Goal: Information Seeking & Learning: Compare options

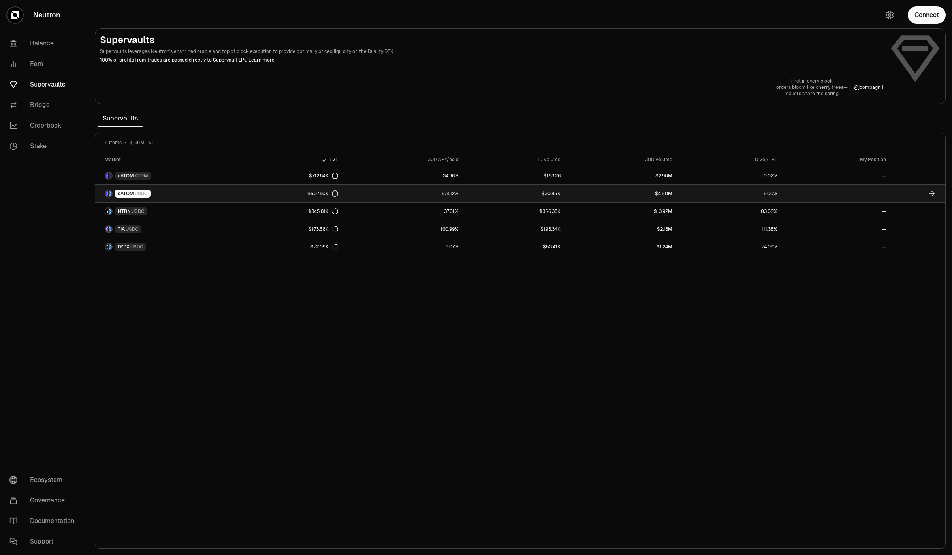
click at [473, 193] on link "$30.45K" at bounding box center [514, 193] width 102 height 17
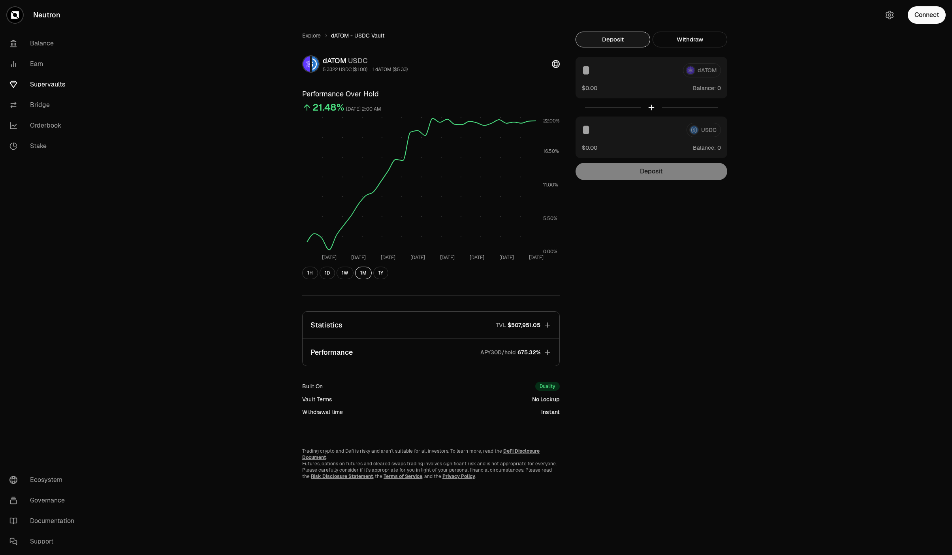
click at [396, 357] on button "Performance APY30D/hold 675.32%" at bounding box center [430, 352] width 257 height 27
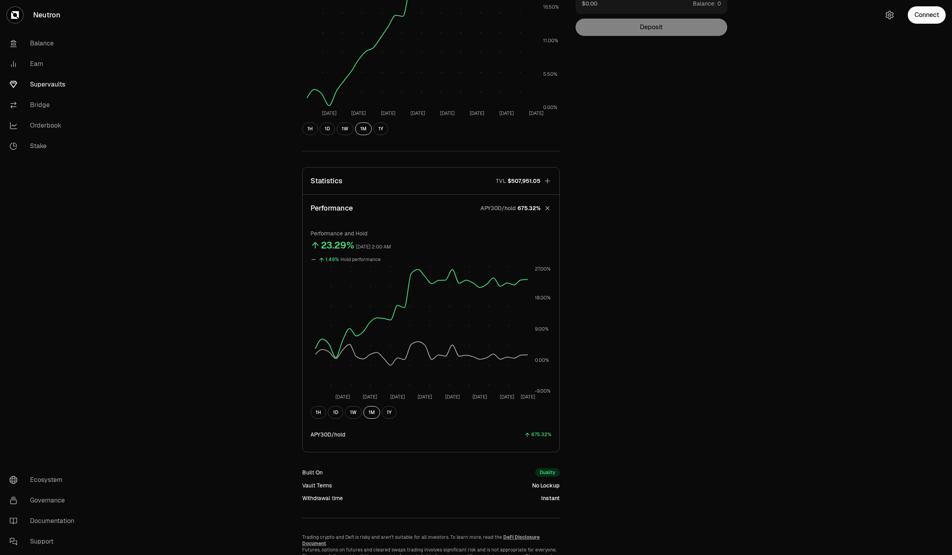
scroll to position [148, 0]
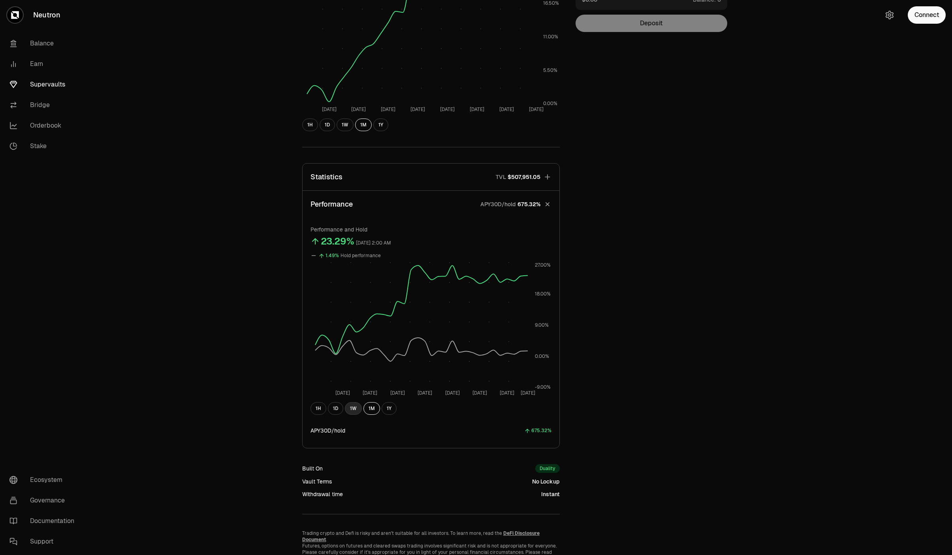
click at [352, 404] on button "1W" at bounding box center [353, 408] width 17 height 13
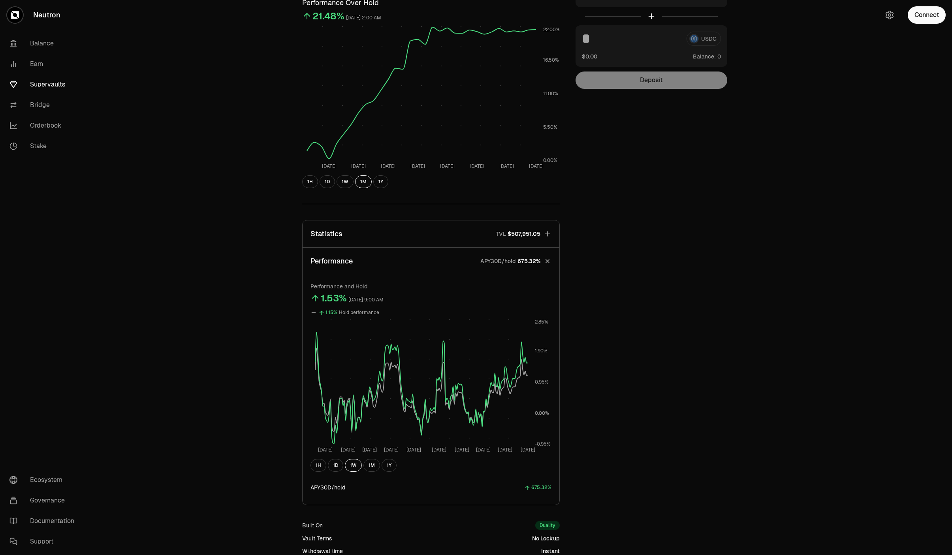
scroll to position [0, 0]
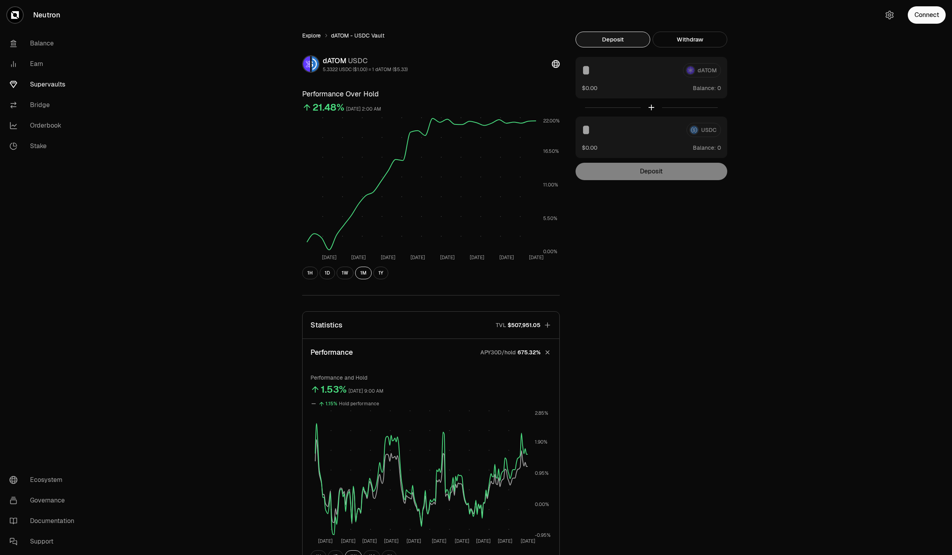
click at [315, 38] on link "Explore" at bounding box center [311, 36] width 19 height 8
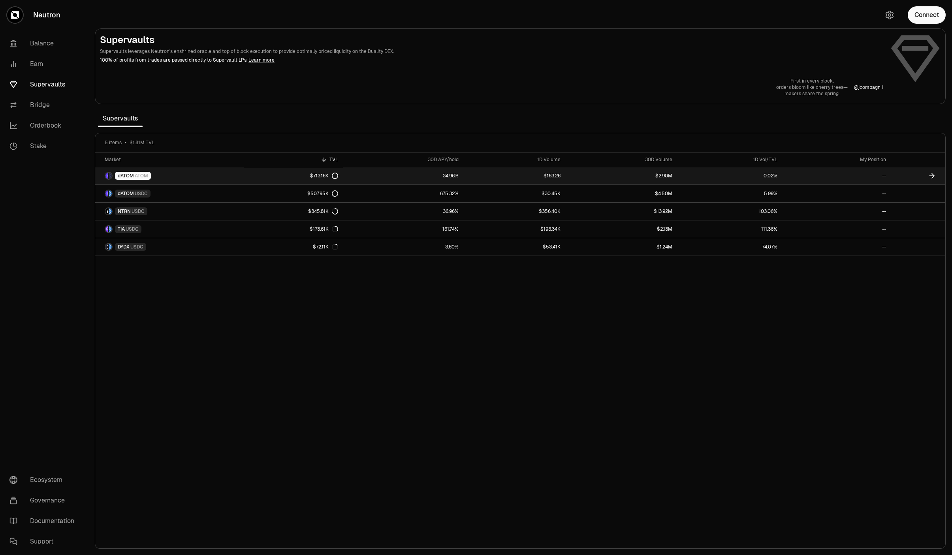
click at [259, 182] on link "$713.16K" at bounding box center [293, 175] width 99 height 17
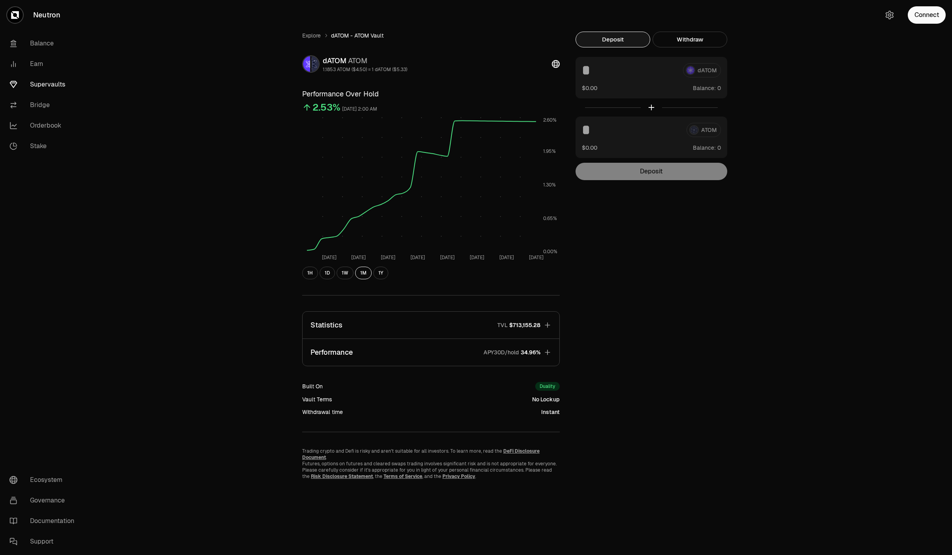
click at [464, 352] on button "Performance APY30D/hold 34.96%" at bounding box center [430, 352] width 257 height 27
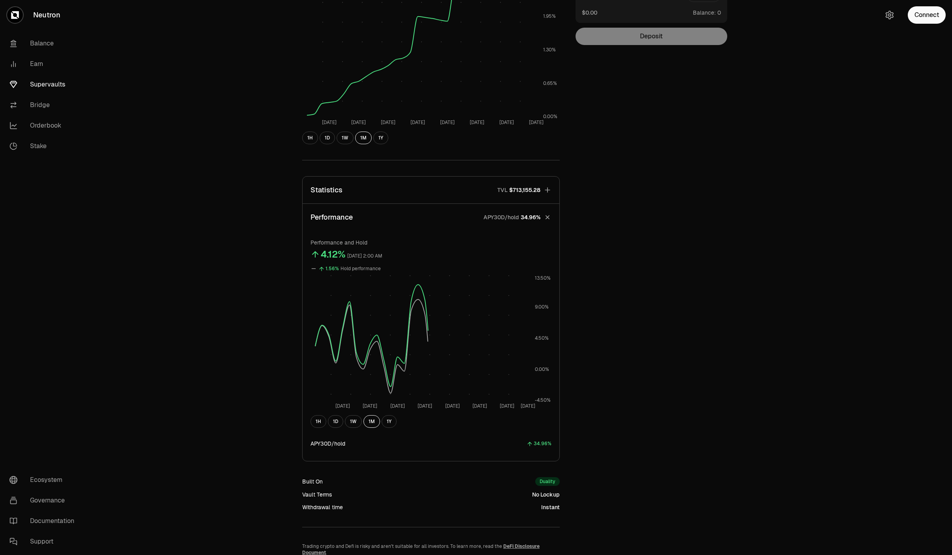
scroll to position [180, 0]
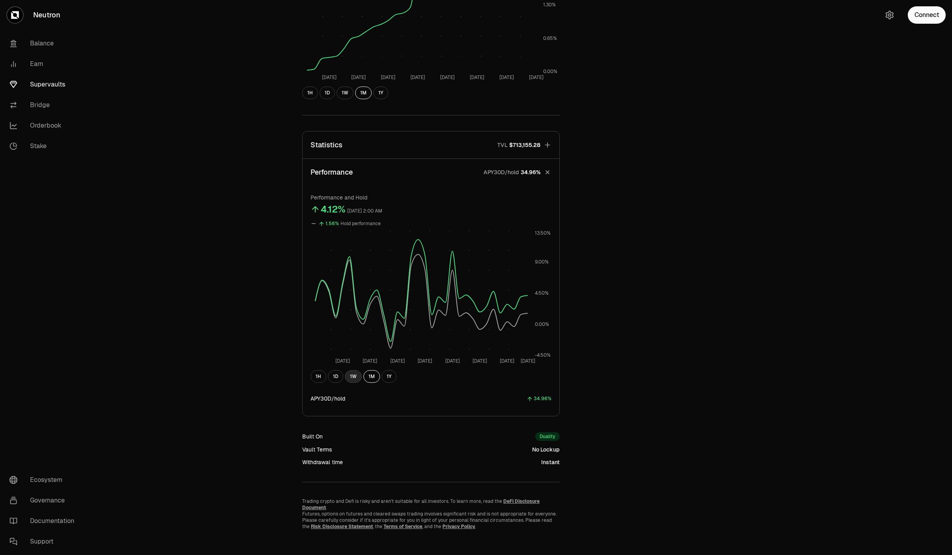
click at [355, 380] on button "1W" at bounding box center [353, 376] width 17 height 13
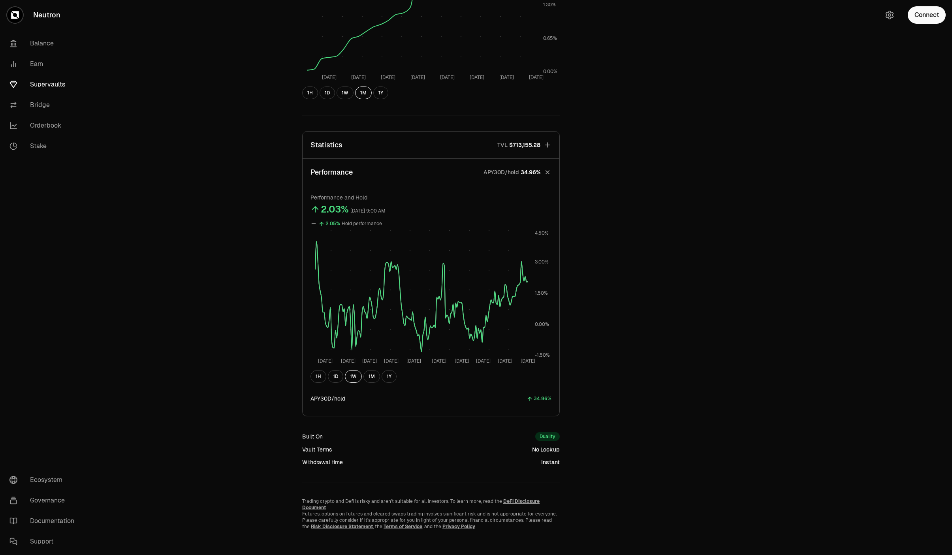
click at [455, 140] on button "Statistics TVL $713,155.28" at bounding box center [430, 145] width 257 height 27
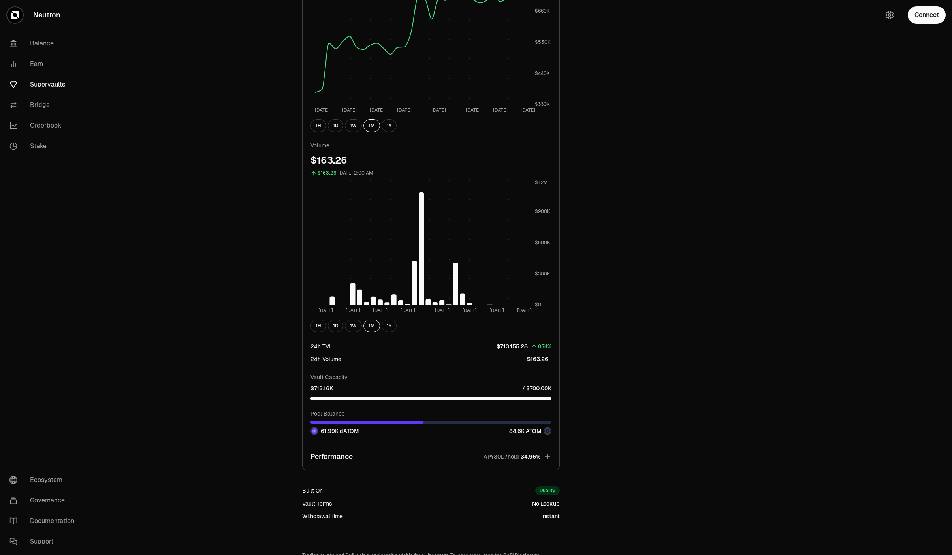
scroll to position [311, 0]
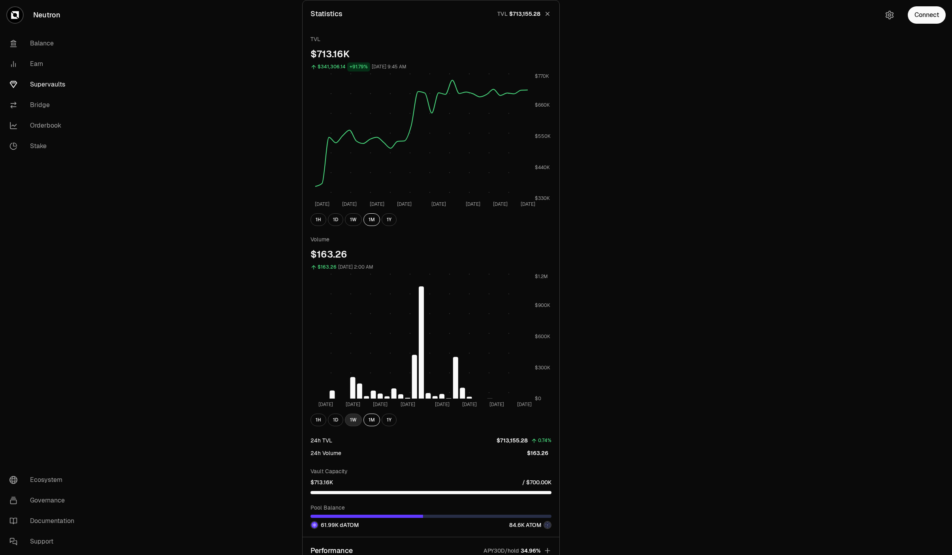
click at [354, 417] on button "1W" at bounding box center [353, 419] width 17 height 13
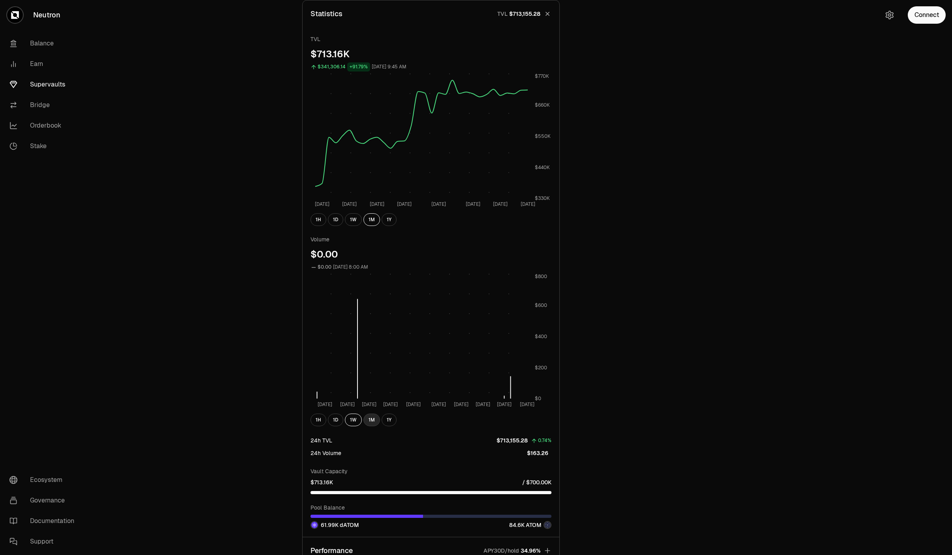
click at [369, 418] on button "1M" at bounding box center [371, 419] width 17 height 13
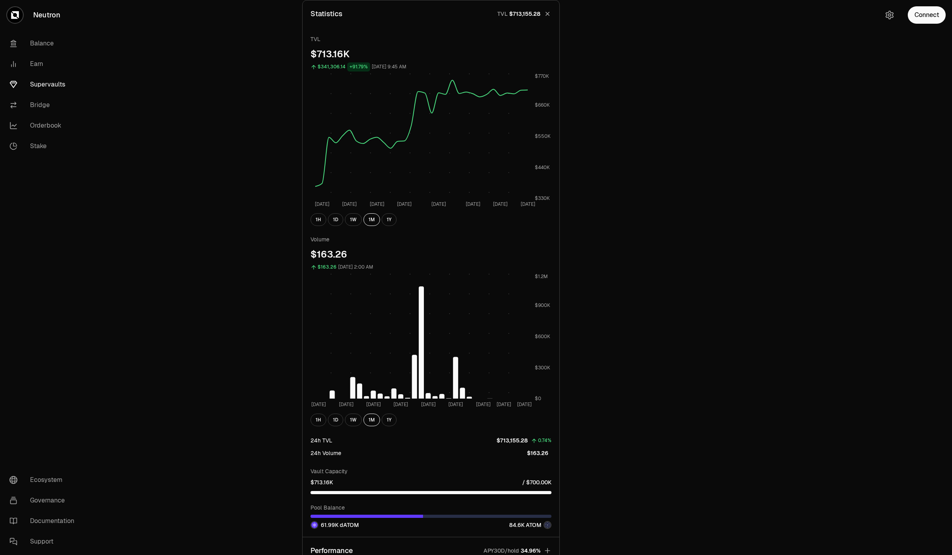
drag, startPoint x: 375, startPoint y: 413, endPoint x: 682, endPoint y: 381, distance: 308.5
click at [691, 376] on div "Explore dATOM - ATOM Vault dATOM ATOM 1.1853 ATOM ($4.50) = 1 dATOM ($5.33) Per…" at bounding box center [520, 198] width 455 height 957
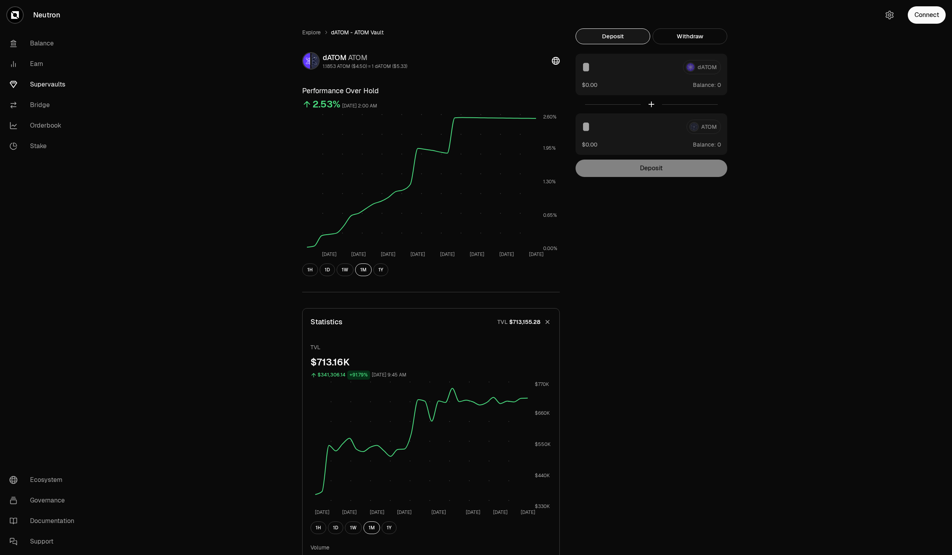
scroll to position [0, 0]
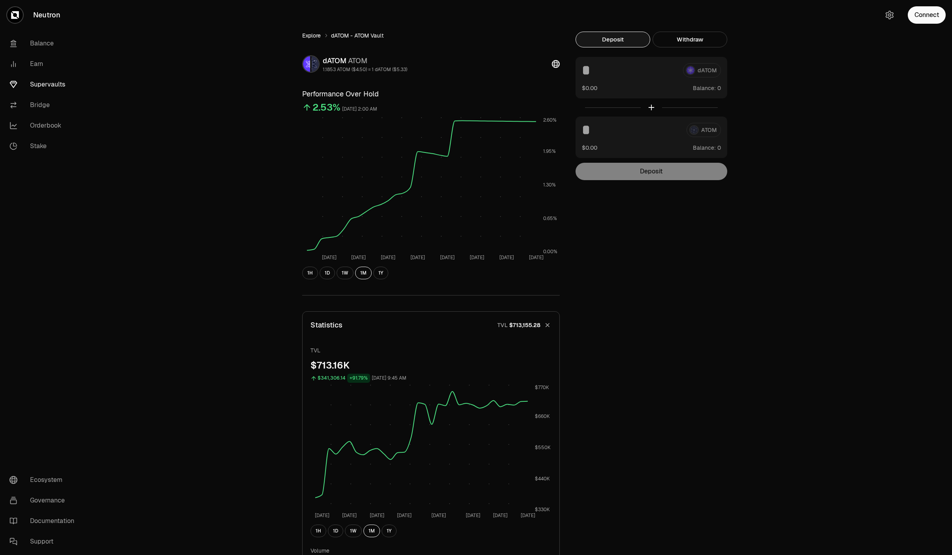
click at [312, 37] on link "Explore" at bounding box center [311, 36] width 19 height 8
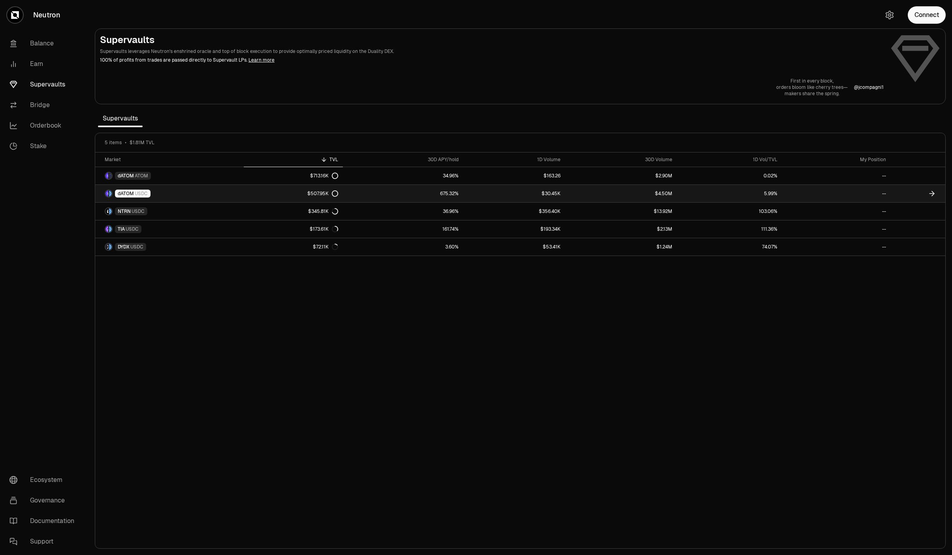
click at [178, 195] on link "dATOM USDC" at bounding box center [169, 193] width 148 height 17
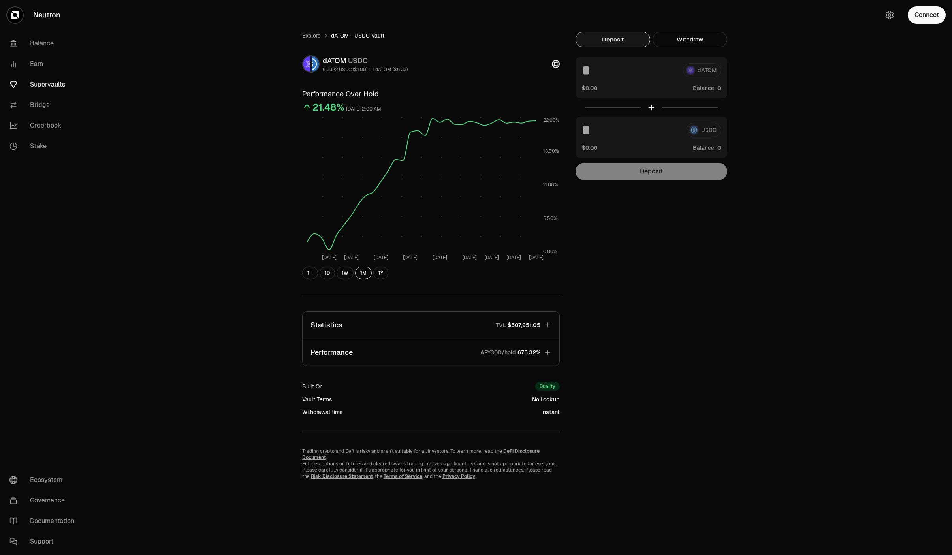
click at [442, 358] on button "Performance APY30D/hold 675.32%" at bounding box center [430, 352] width 257 height 27
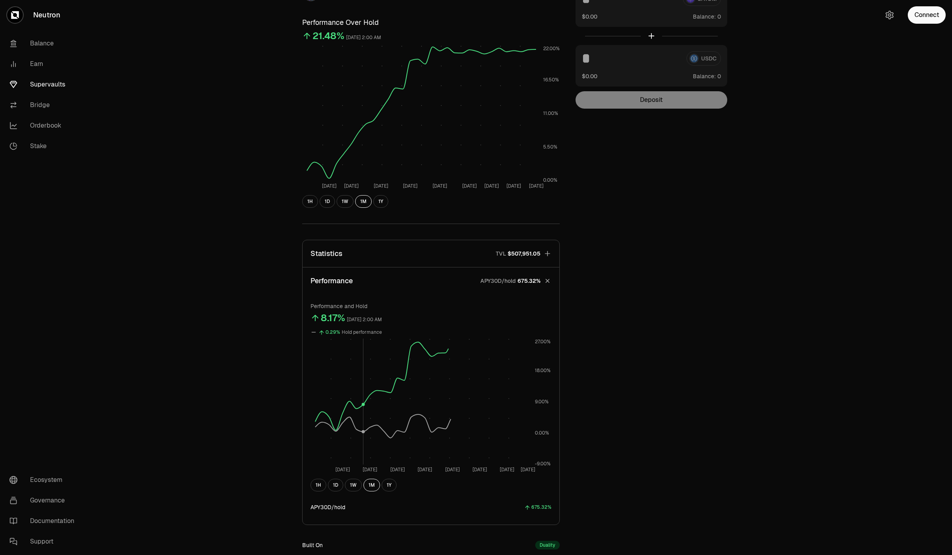
scroll to position [148, 0]
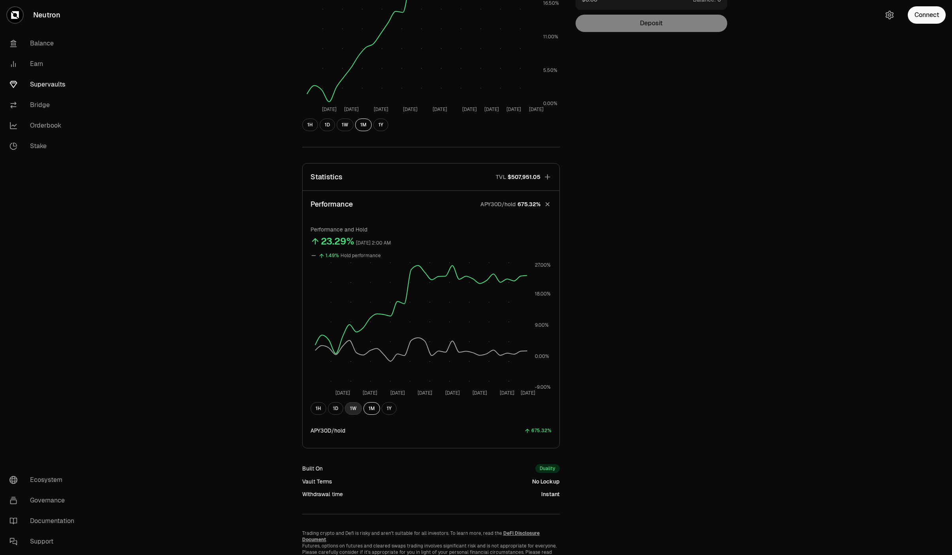
click at [355, 411] on button "1W" at bounding box center [353, 408] width 17 height 13
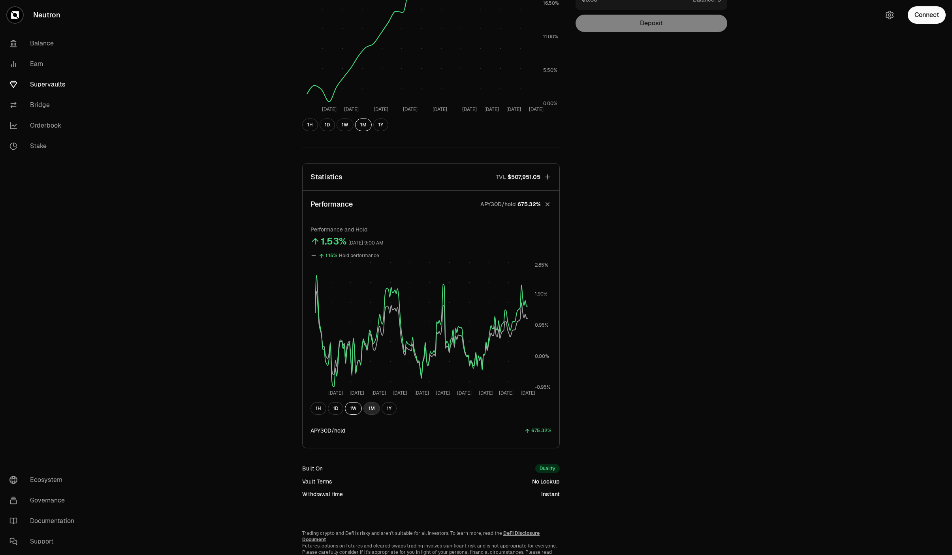
click at [366, 405] on button "1M" at bounding box center [371, 408] width 17 height 13
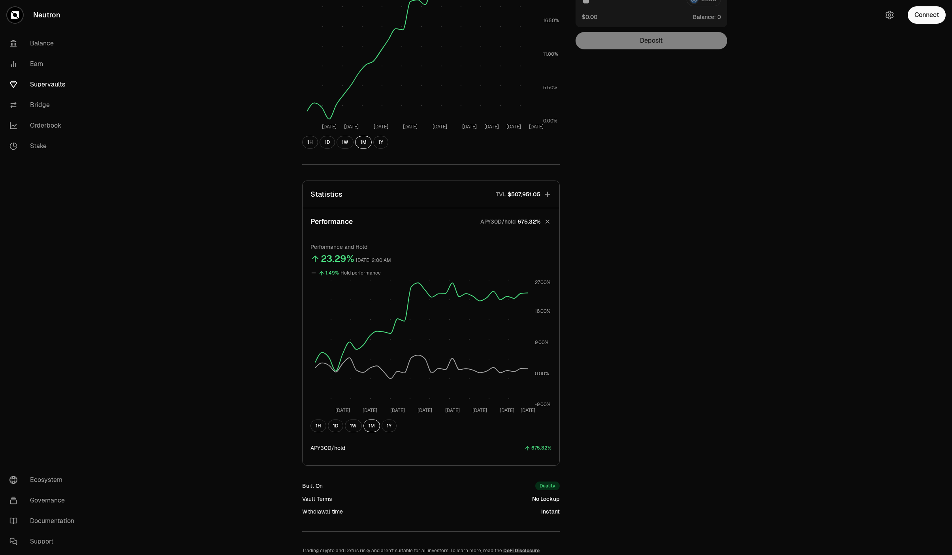
scroll to position [180, 0]
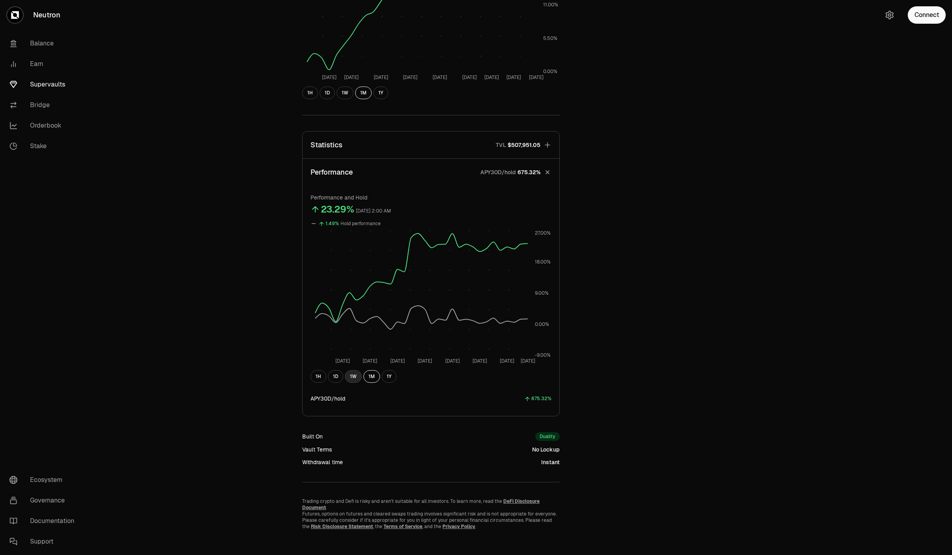
click at [354, 380] on button "1W" at bounding box center [353, 376] width 17 height 13
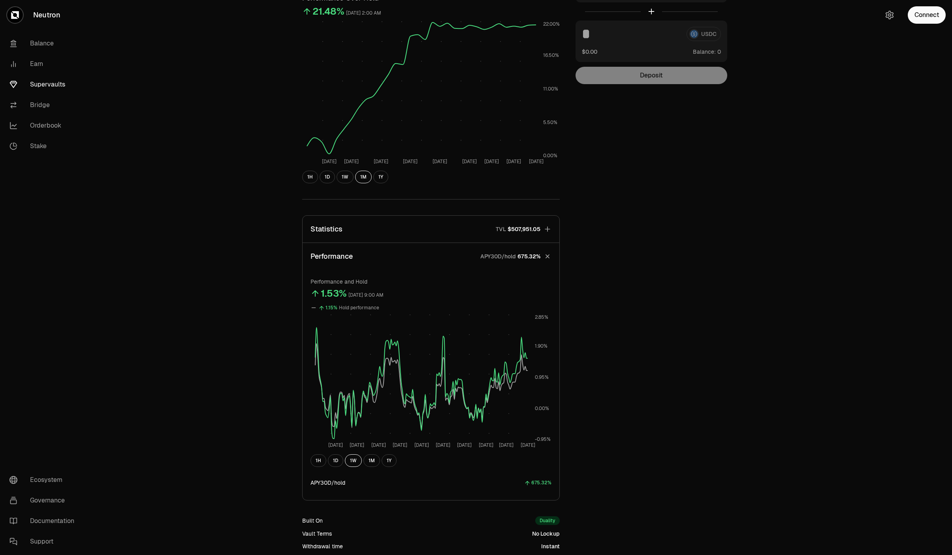
scroll to position [0, 0]
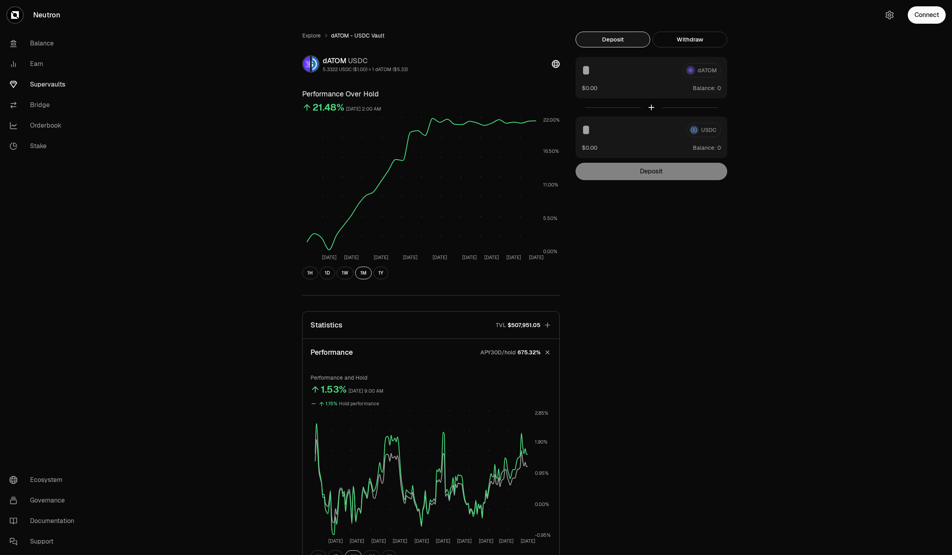
click at [498, 324] on p "TVL" at bounding box center [501, 325] width 10 height 8
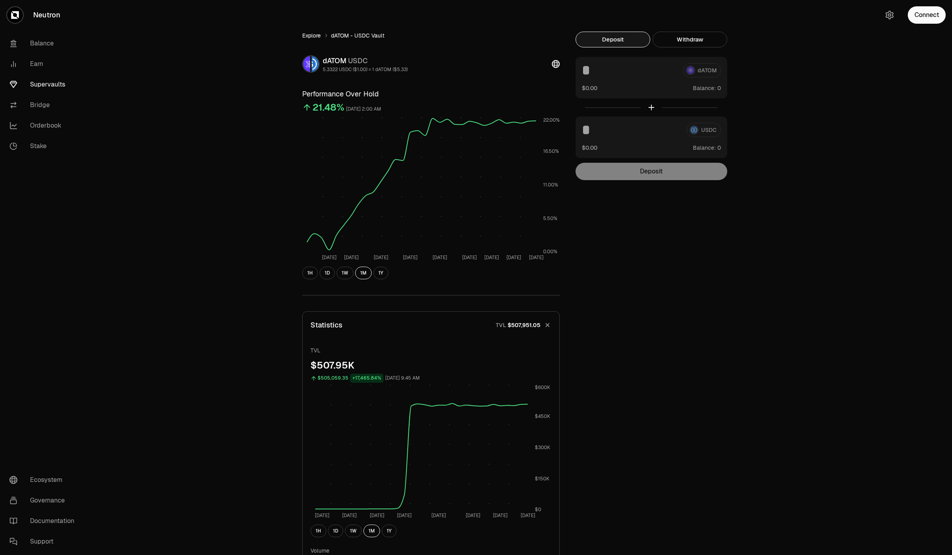
click at [307, 37] on link "Explore" at bounding box center [311, 36] width 19 height 8
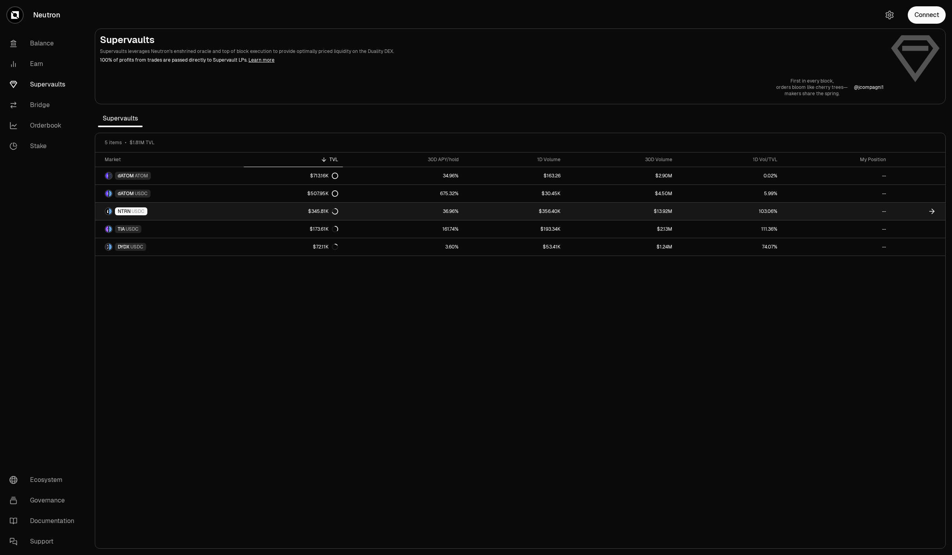
click at [222, 213] on link "NTRN USDC" at bounding box center [169, 211] width 148 height 17
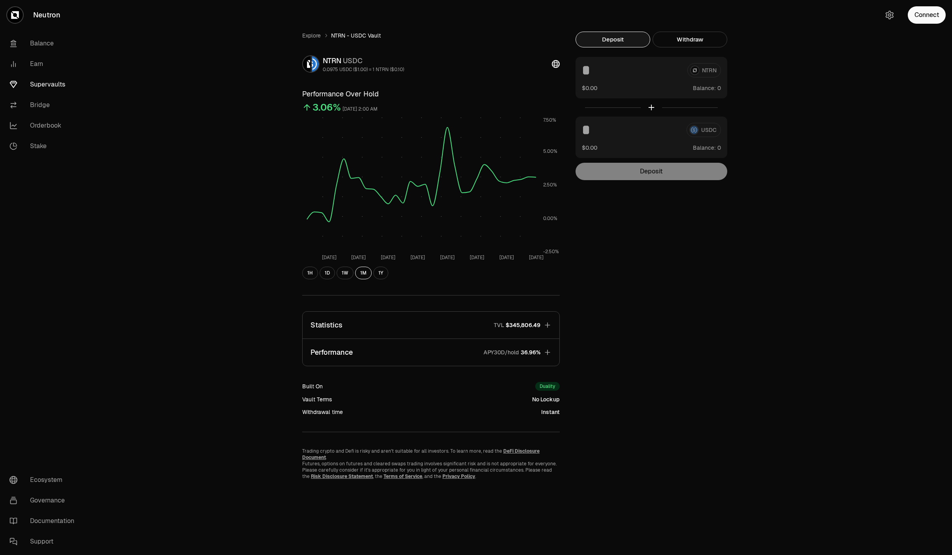
drag, startPoint x: 396, startPoint y: 352, endPoint x: 398, endPoint y: 366, distance: 13.6
click at [397, 353] on button "Performance APY30D/hold 36.96%" at bounding box center [430, 352] width 257 height 27
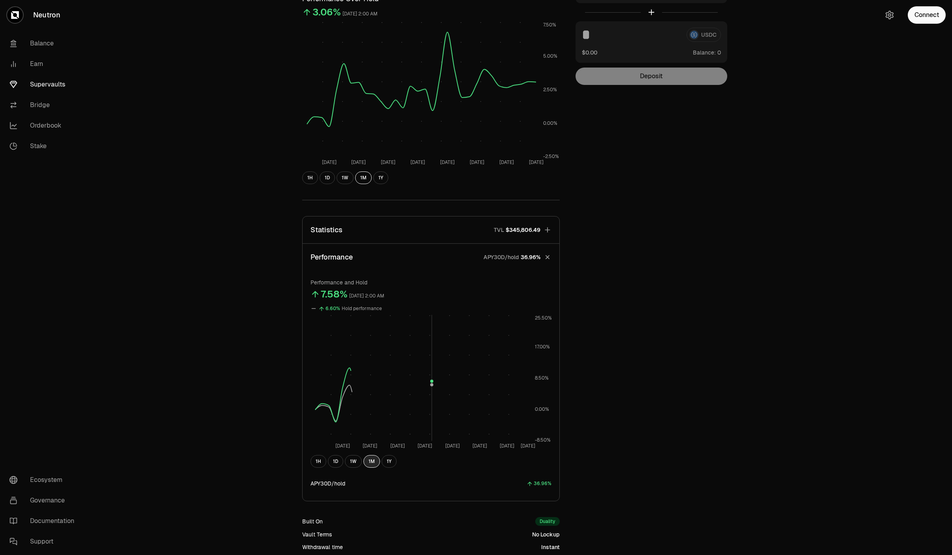
scroll to position [180, 0]
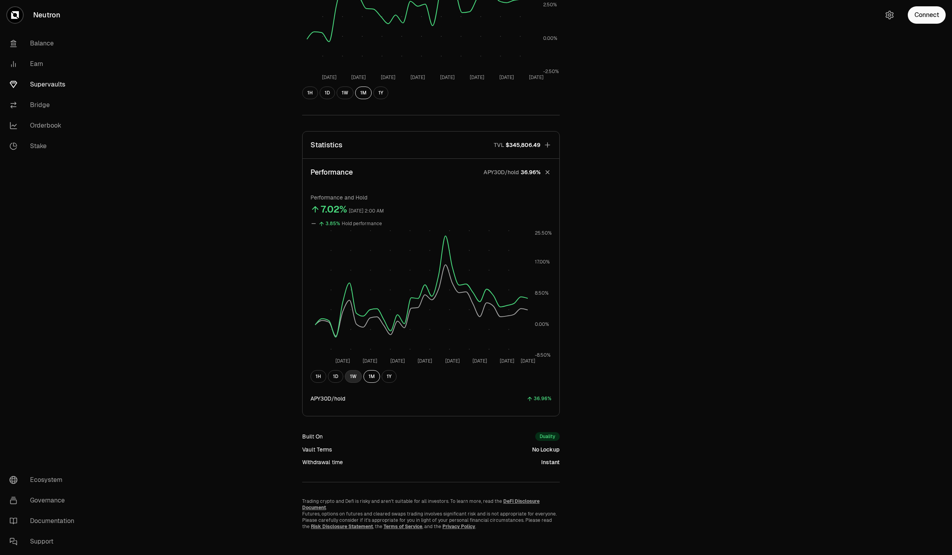
click at [354, 378] on button "1W" at bounding box center [353, 376] width 17 height 13
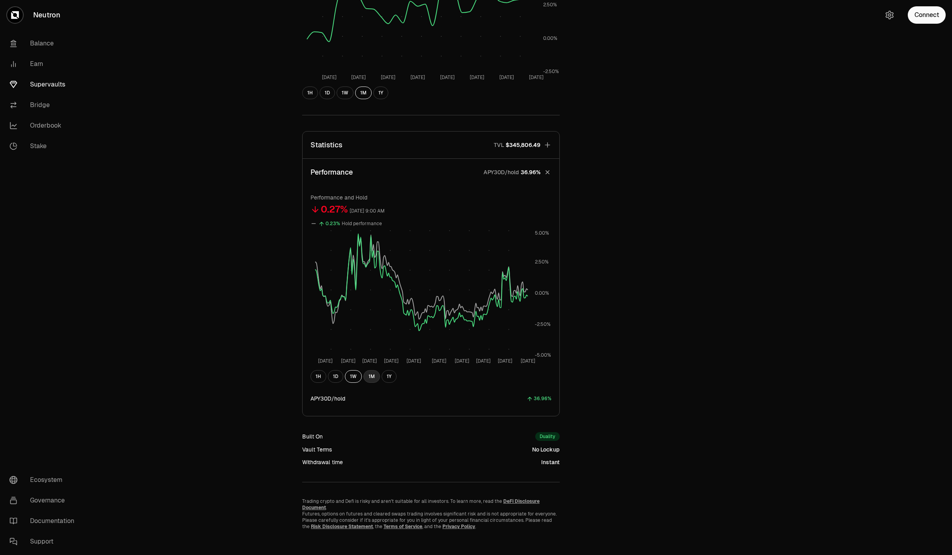
click at [367, 378] on button "1M" at bounding box center [371, 376] width 17 height 13
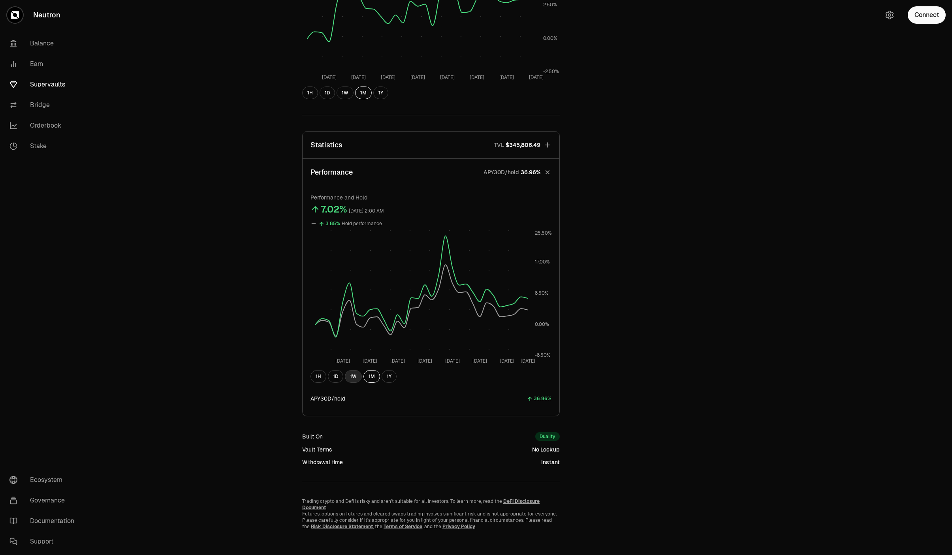
click at [347, 373] on button "1W" at bounding box center [353, 376] width 17 height 13
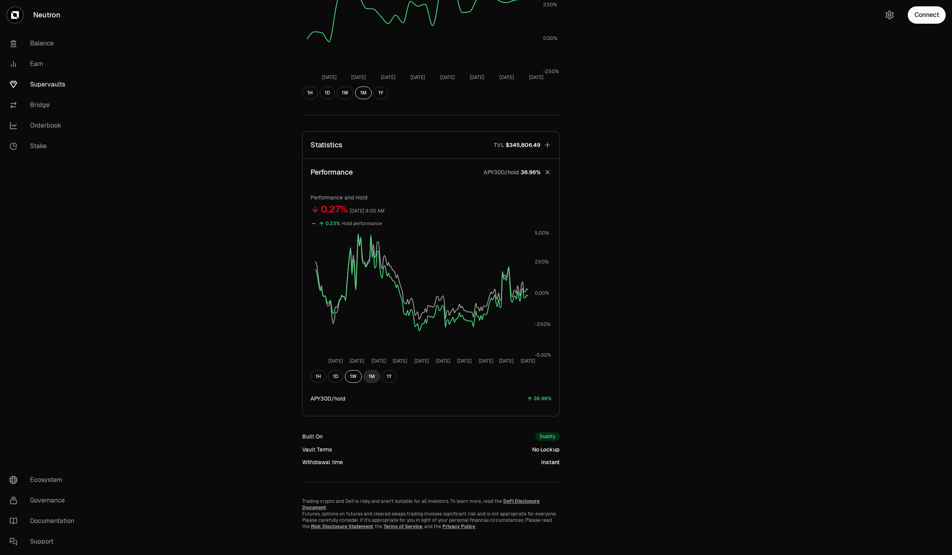
click at [372, 376] on button "1M" at bounding box center [371, 376] width 17 height 13
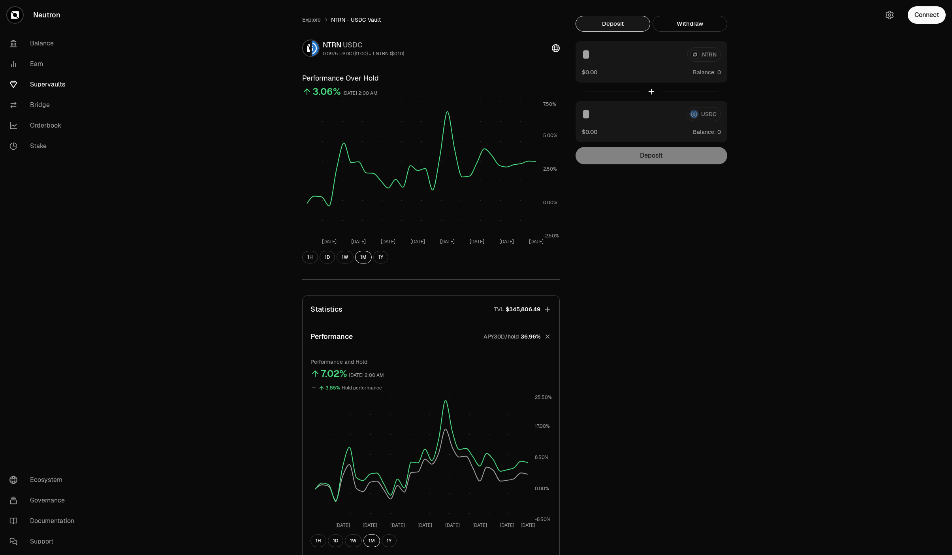
scroll to position [0, 0]
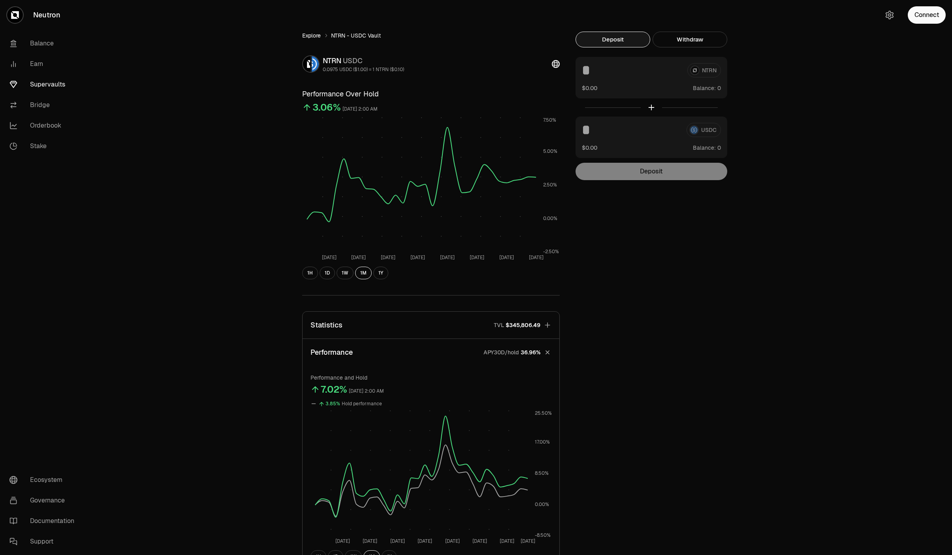
click at [306, 32] on link "Explore" at bounding box center [311, 36] width 19 height 8
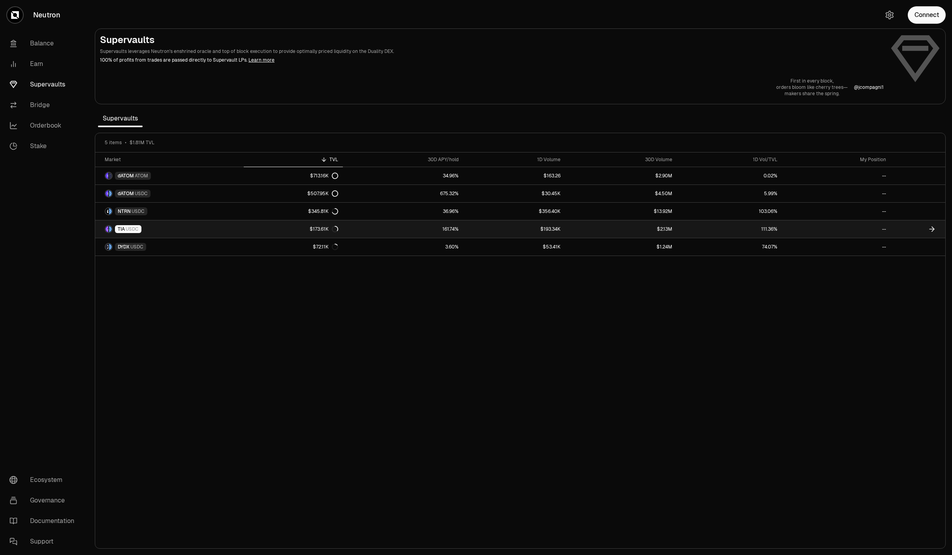
click at [206, 238] on link "TIA USDC" at bounding box center [169, 228] width 148 height 17
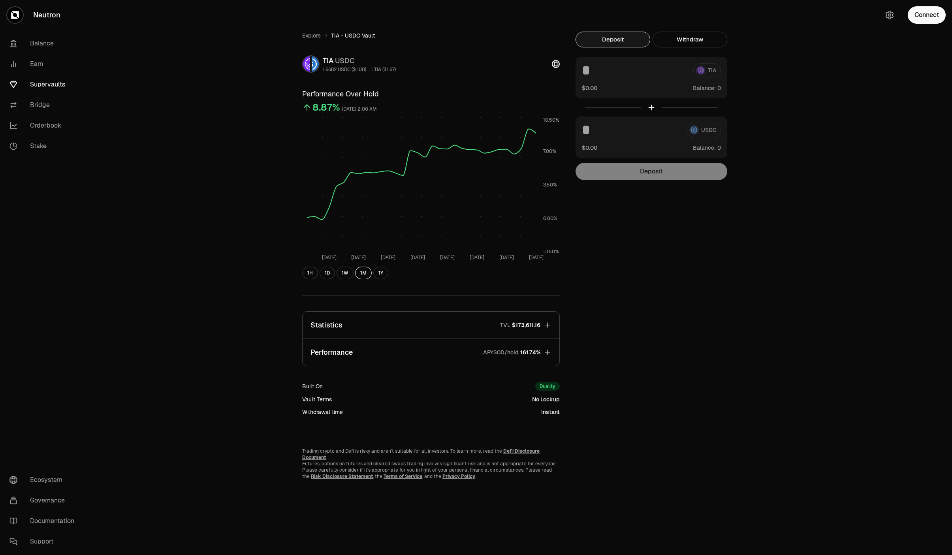
click at [460, 348] on button "Performance APY30D/hold 161.74%" at bounding box center [430, 352] width 257 height 27
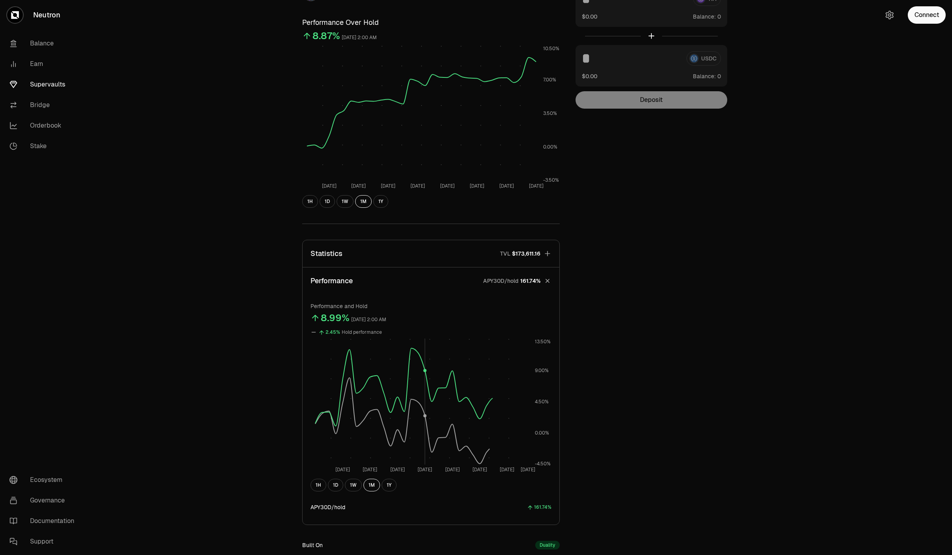
scroll to position [148, 0]
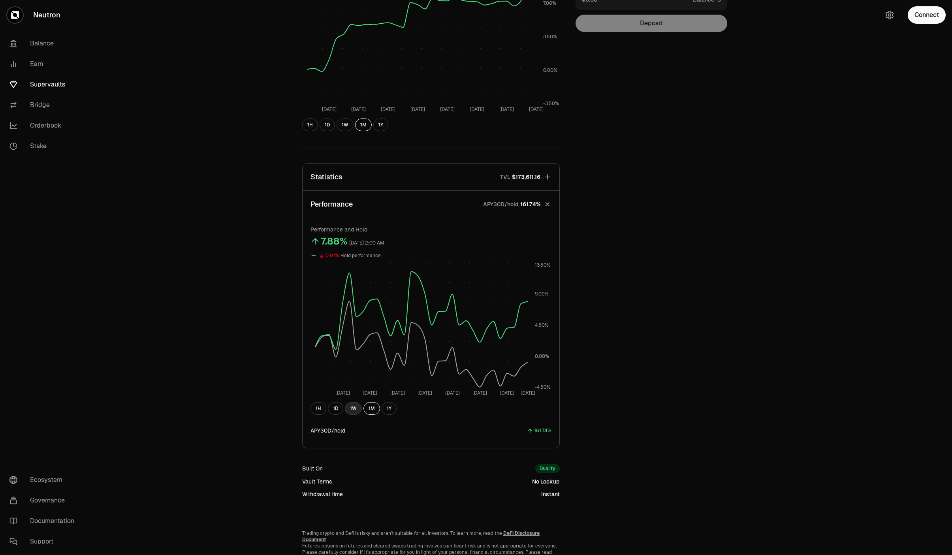
click at [350, 407] on button "1W" at bounding box center [353, 408] width 17 height 13
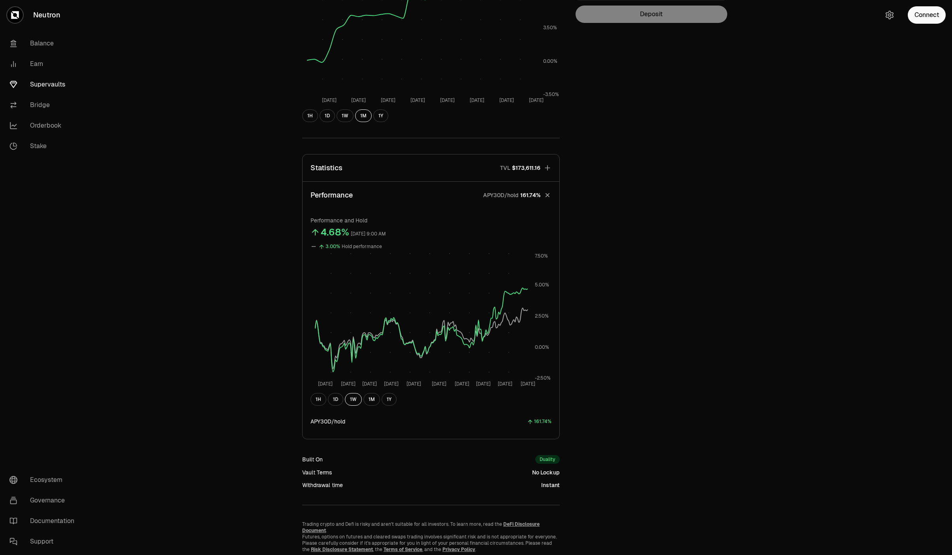
scroll to position [0, 0]
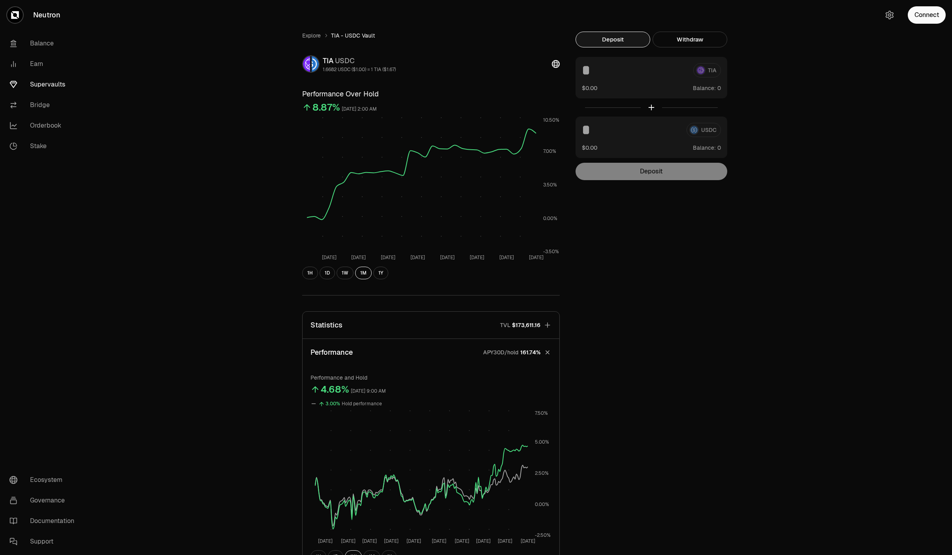
click at [427, 327] on button "Statistics TVL $173,611.16" at bounding box center [430, 325] width 257 height 27
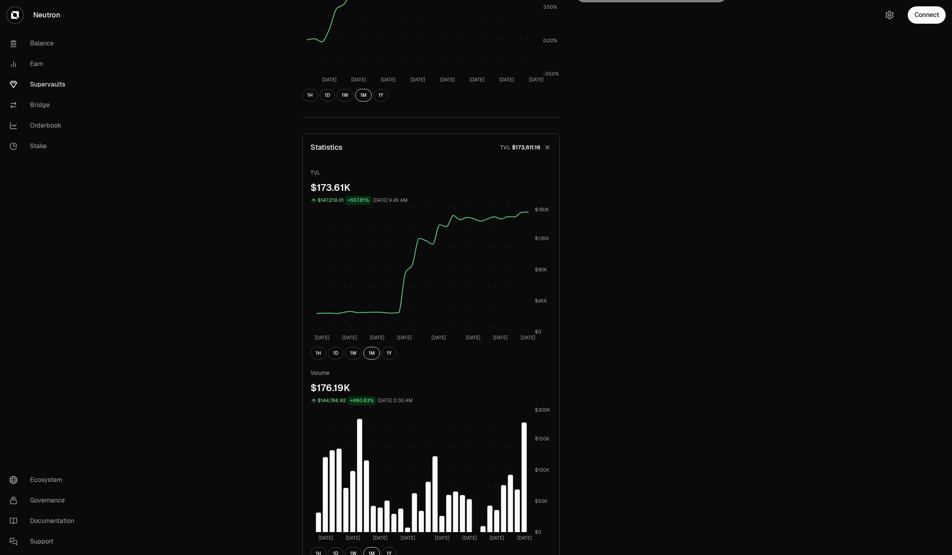
scroll to position [99, 0]
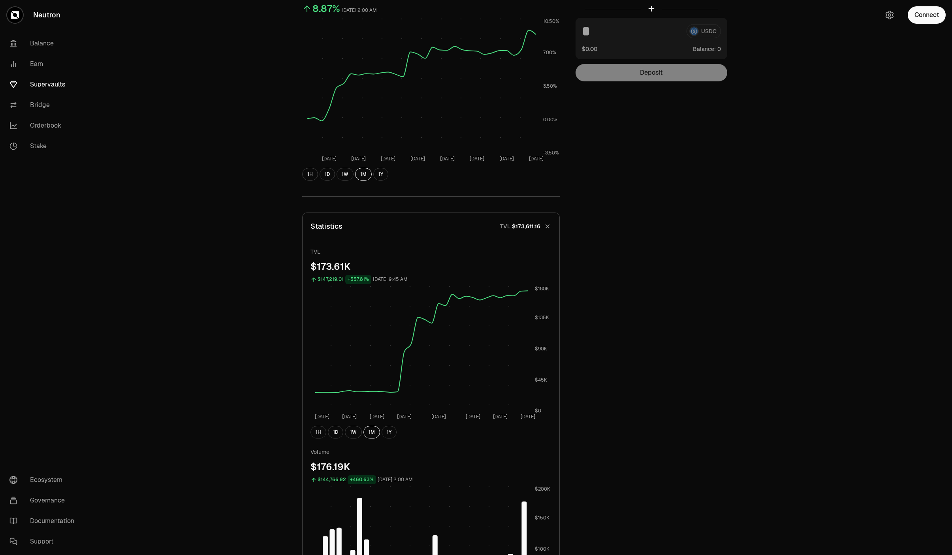
click at [404, 225] on button "Statistics TVL $173,611.16" at bounding box center [430, 226] width 257 height 27
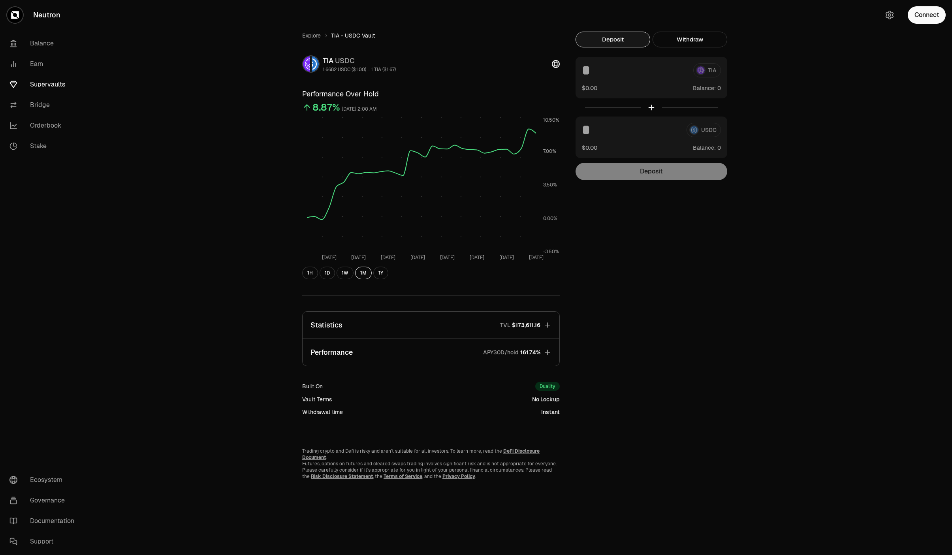
click at [355, 360] on button "Performance APY30D/hold 161.74%" at bounding box center [430, 352] width 257 height 27
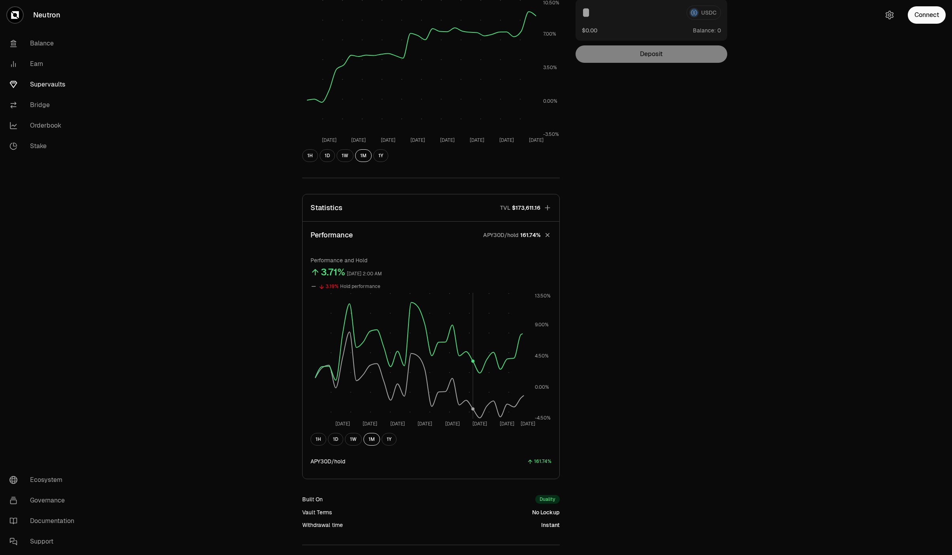
scroll to position [81, 0]
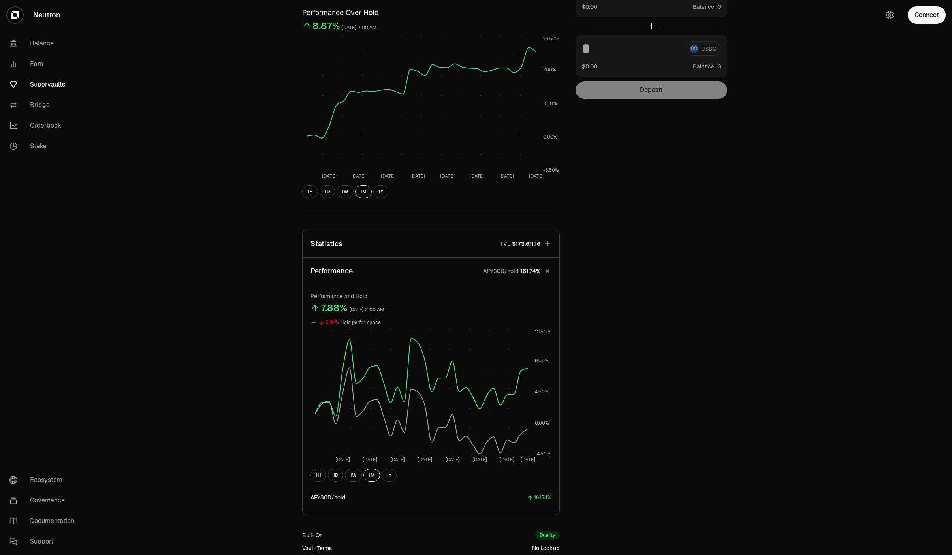
click at [441, 278] on button "Performance APY30D/hold 161.74%" at bounding box center [430, 270] width 257 height 27
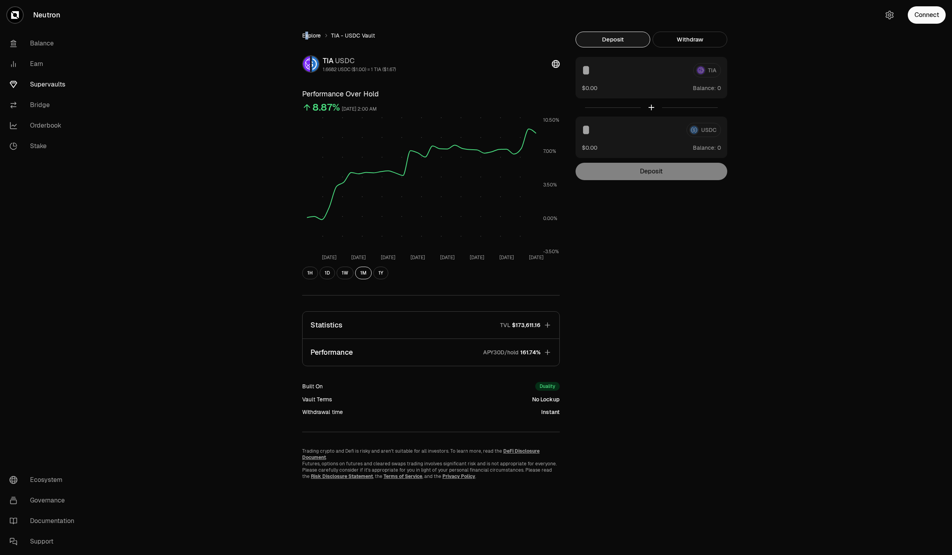
click at [306, 36] on link "Explore" at bounding box center [311, 36] width 19 height 8
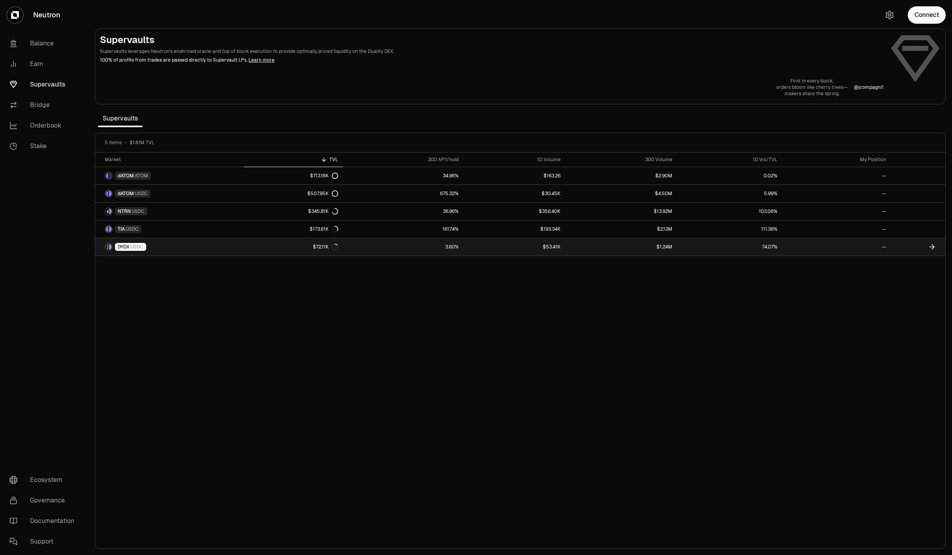
click at [162, 241] on link "DYDX USDC" at bounding box center [169, 246] width 148 height 17
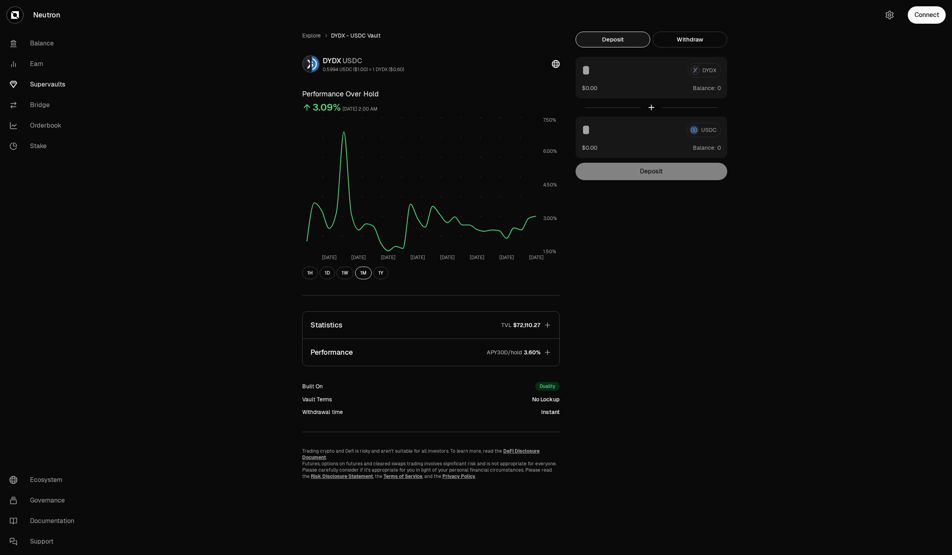
click at [366, 349] on button "Performance APY30D/hold 3.60%" at bounding box center [430, 352] width 257 height 27
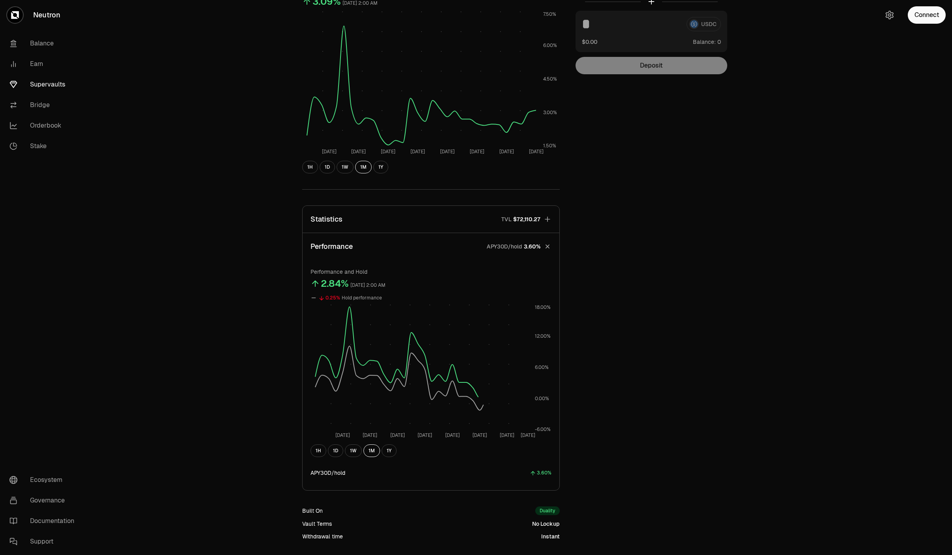
scroll to position [180, 0]
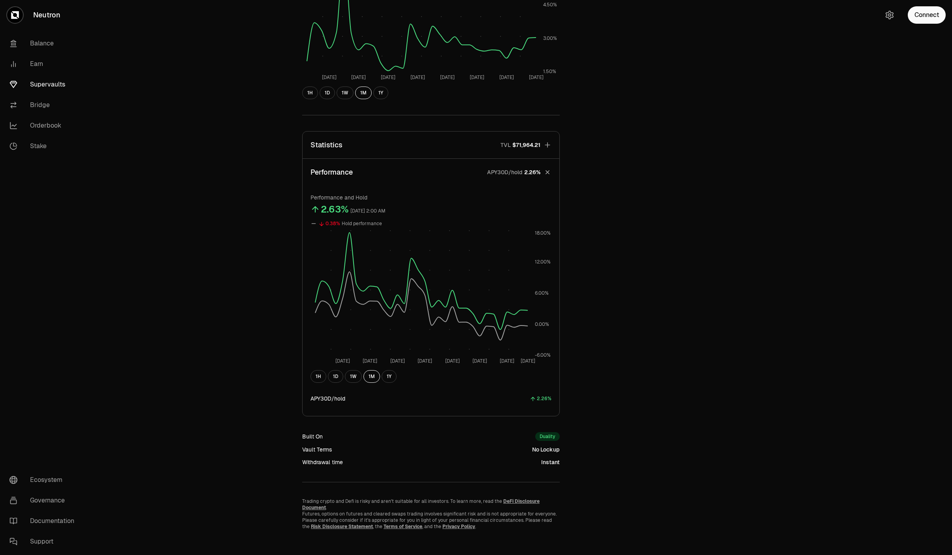
click at [732, 202] on div "Explore DYDX - USDC Vault DYDX USDC 0.5994 USDC ($1.00) = 1 DYDX ($0.60) Perfor…" at bounding box center [520, 191] width 455 height 678
